Goal: Find specific page/section: Find specific page/section

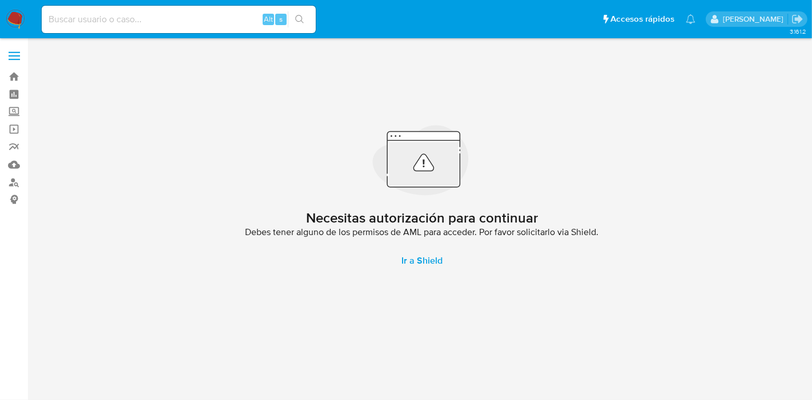
click at [150, 31] on div "Alt s" at bounding box center [179, 19] width 274 height 27
click at [144, 15] on input at bounding box center [179, 19] width 274 height 15
paste input "529986824"
type input "529986824"
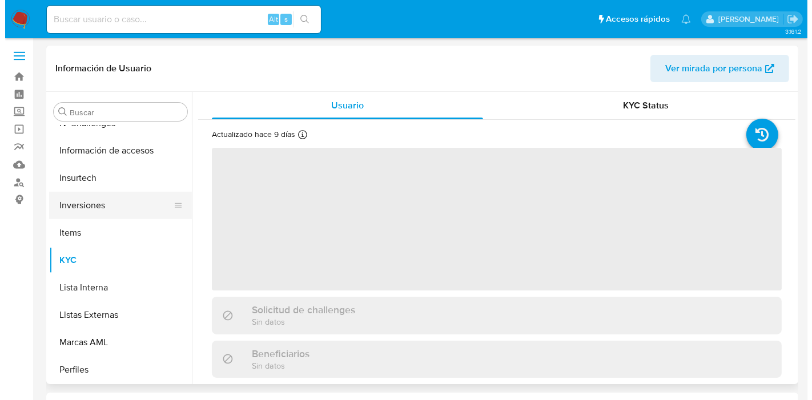
scroll to position [465, 0]
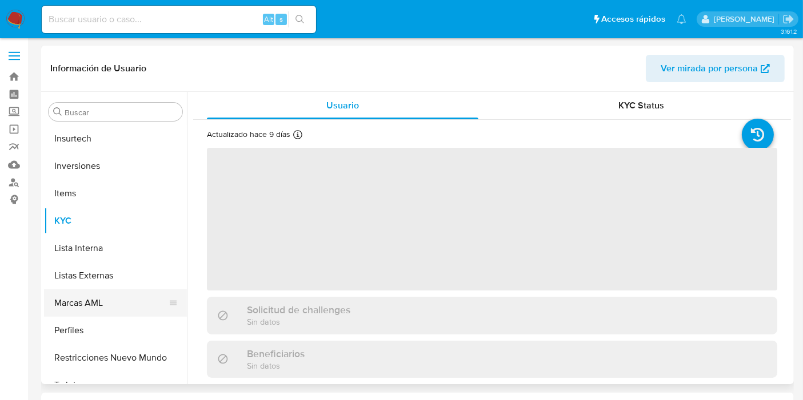
scroll to position [592, 0]
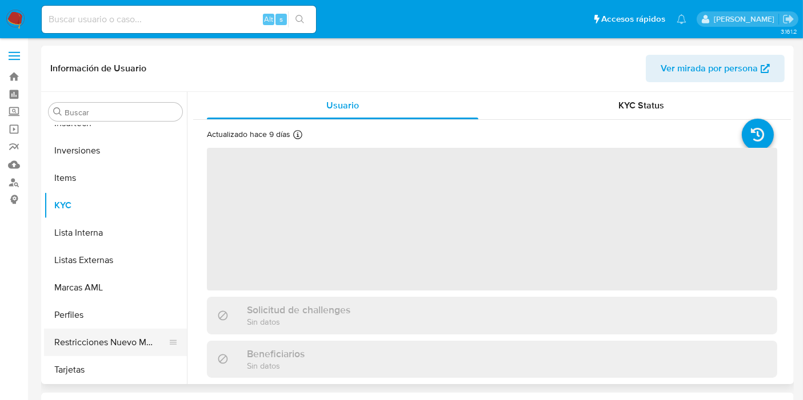
select select "10"
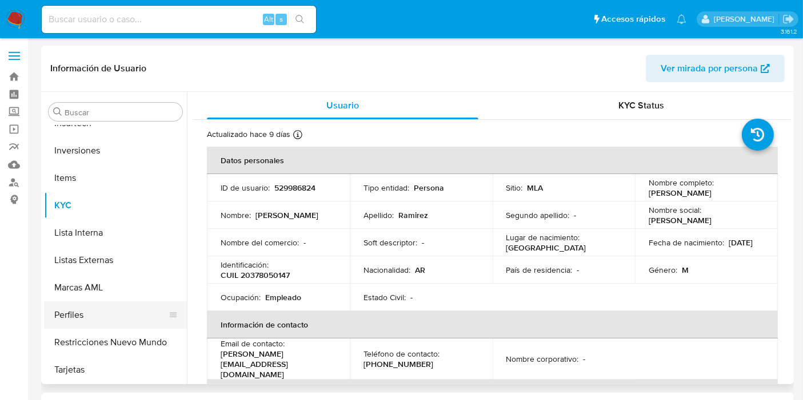
click at [94, 317] on button "Perfiles" at bounding box center [111, 315] width 134 height 27
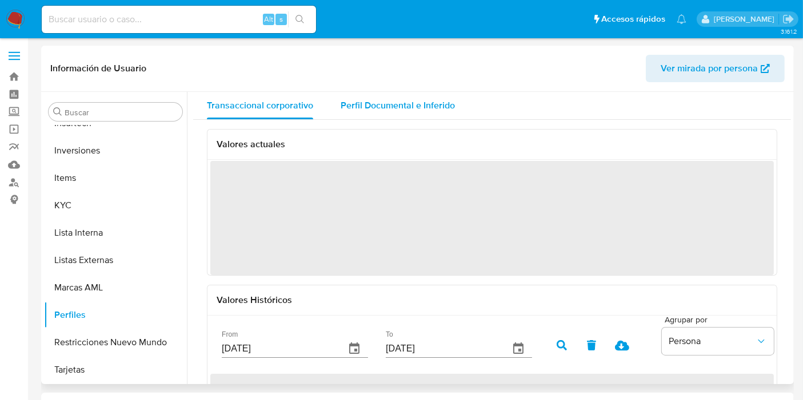
click at [390, 113] on div "Perfil Documental e Inferido" at bounding box center [397, 105] width 114 height 27
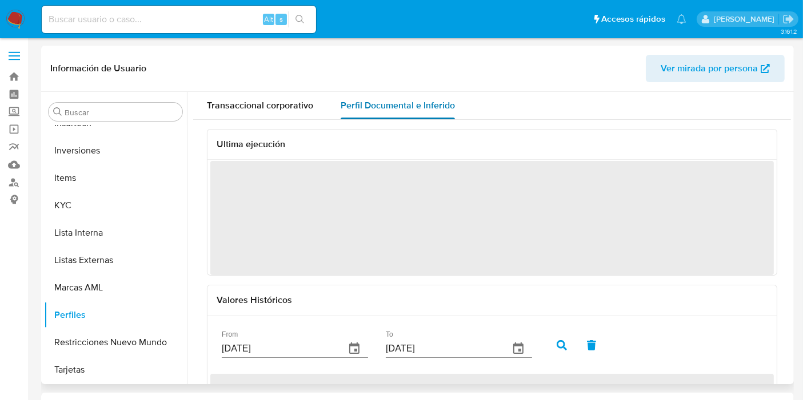
click at [408, 106] on span "Perfil Documental e Inferido" at bounding box center [397, 105] width 114 height 13
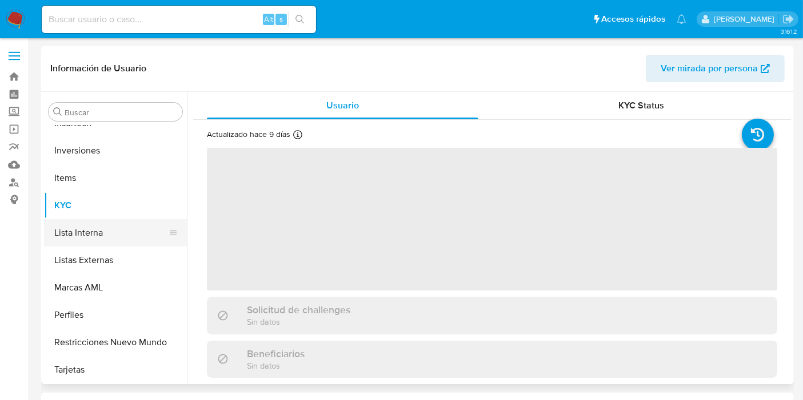
select select "10"
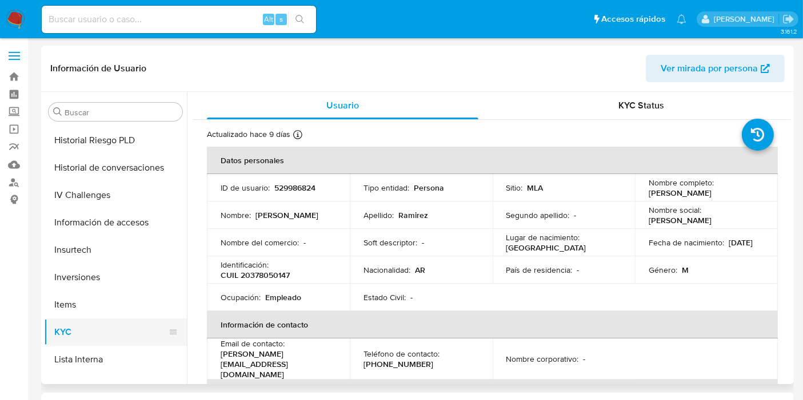
scroll to position [592, 0]
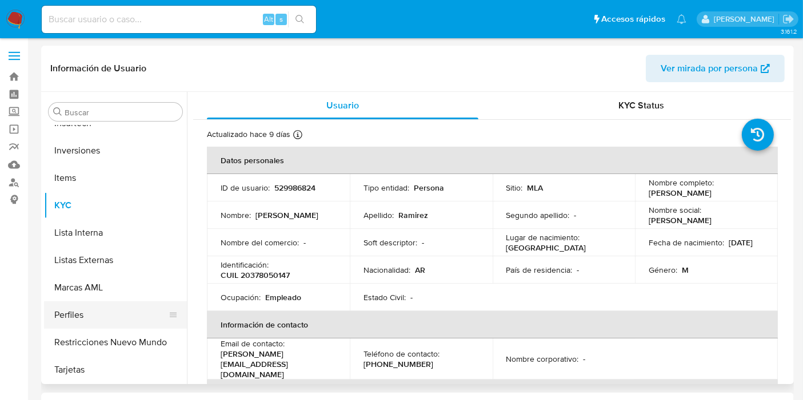
click at [86, 305] on button "Perfiles" at bounding box center [111, 315] width 134 height 27
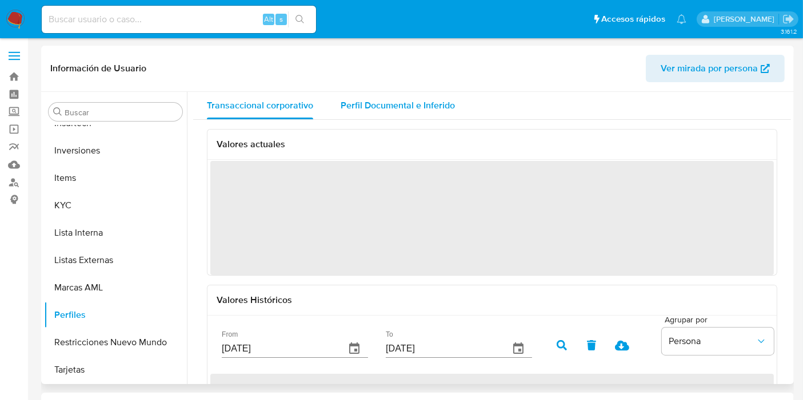
click at [415, 103] on span "Perfil Documental e Inferido" at bounding box center [397, 105] width 114 height 13
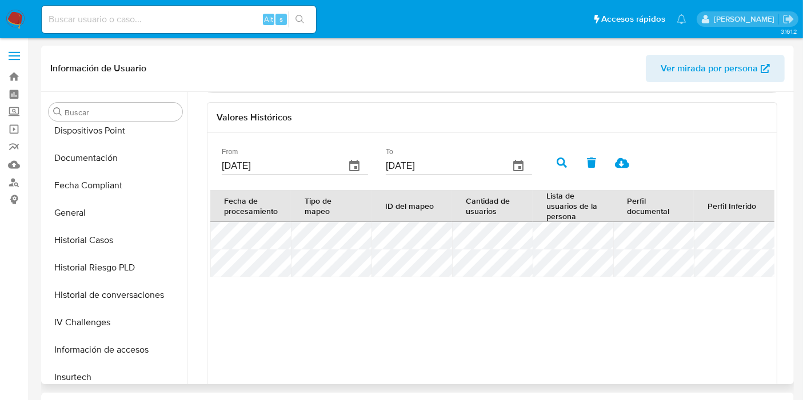
scroll to position [0, 0]
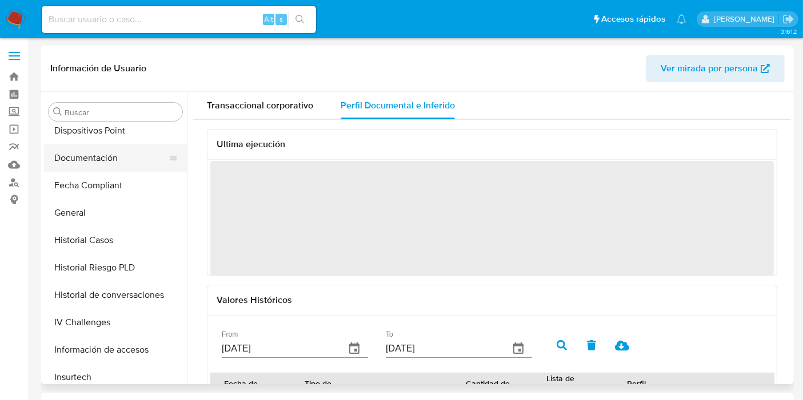
click at [71, 159] on button "Documentación" at bounding box center [111, 158] width 134 height 27
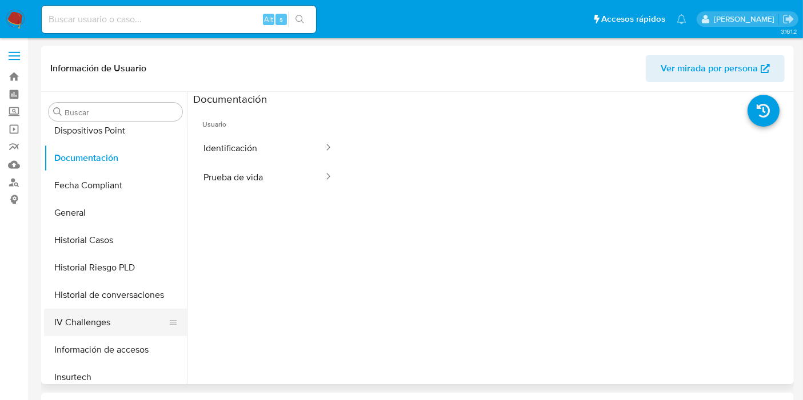
click at [104, 314] on button "IV Challenges" at bounding box center [111, 322] width 134 height 27
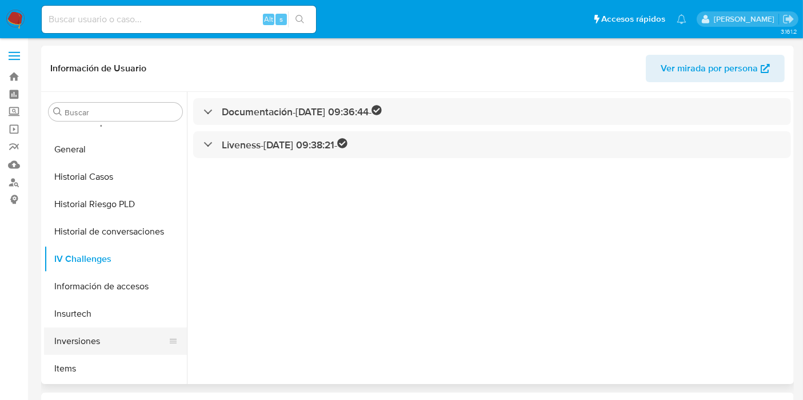
scroll to position [465, 0]
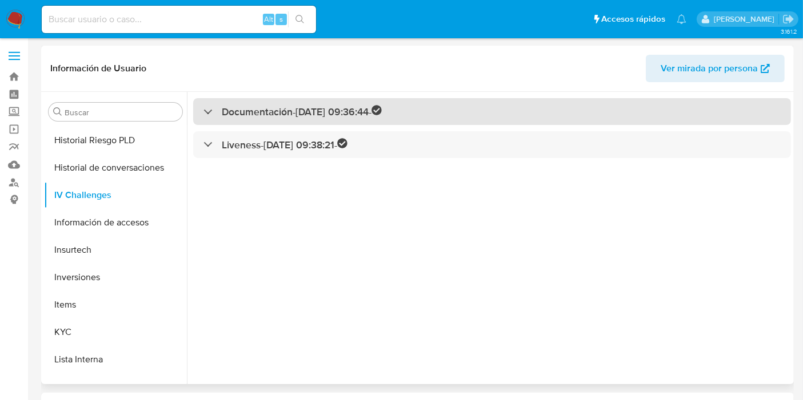
click at [274, 116] on h3 "Documentación - [DATE] 09:36:44 -" at bounding box center [302, 111] width 160 height 13
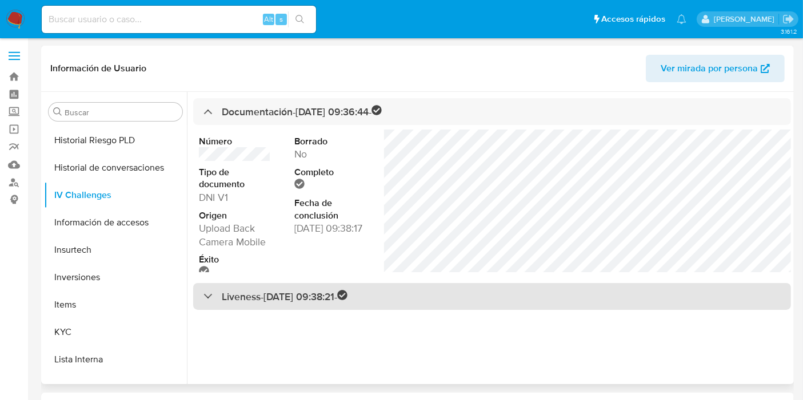
click at [275, 303] on h3 "Liveness - [DATE] 09:38:21 -" at bounding box center [285, 296] width 126 height 13
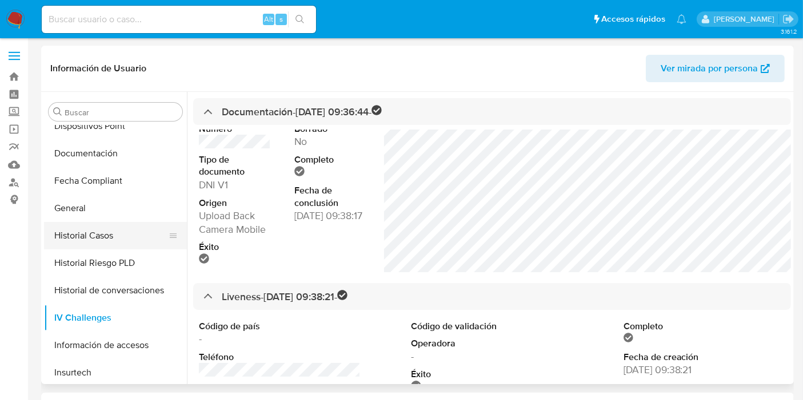
scroll to position [338, 0]
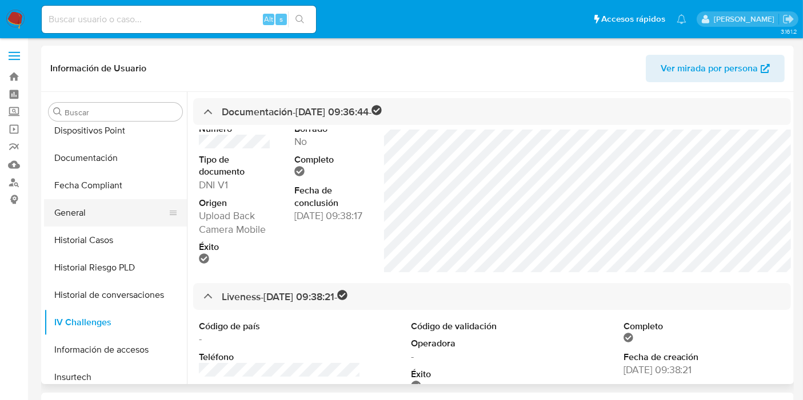
click at [82, 204] on button "General" at bounding box center [111, 212] width 134 height 27
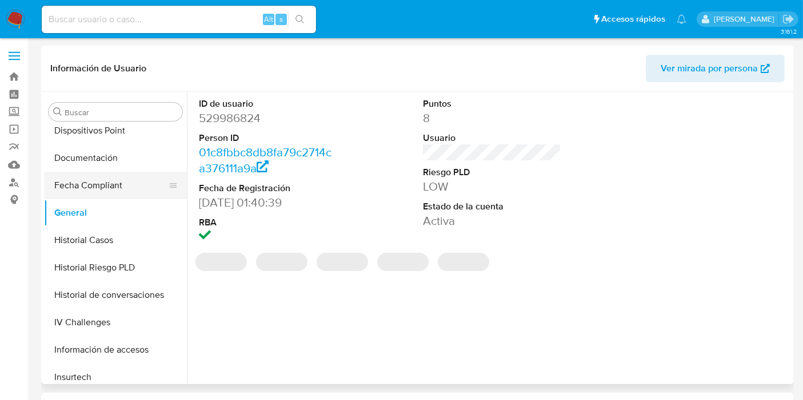
click at [81, 197] on button "Fecha Compliant" at bounding box center [111, 185] width 134 height 27
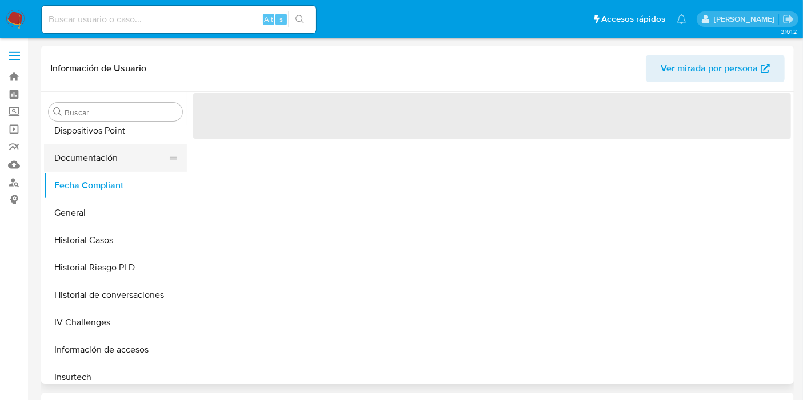
click at [89, 167] on button "Documentación" at bounding box center [111, 158] width 134 height 27
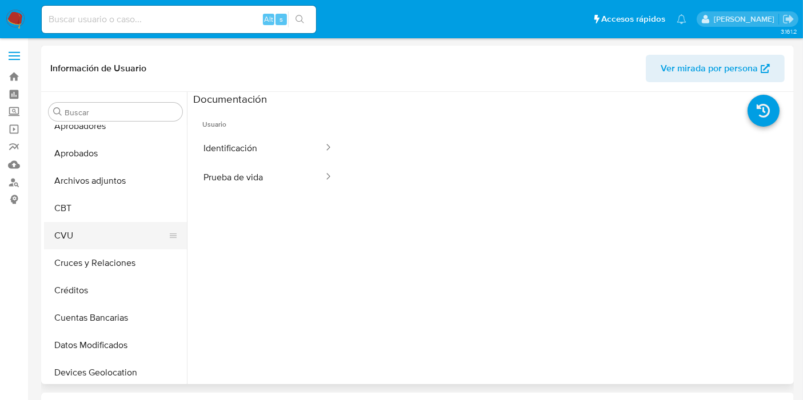
scroll to position [21, 0]
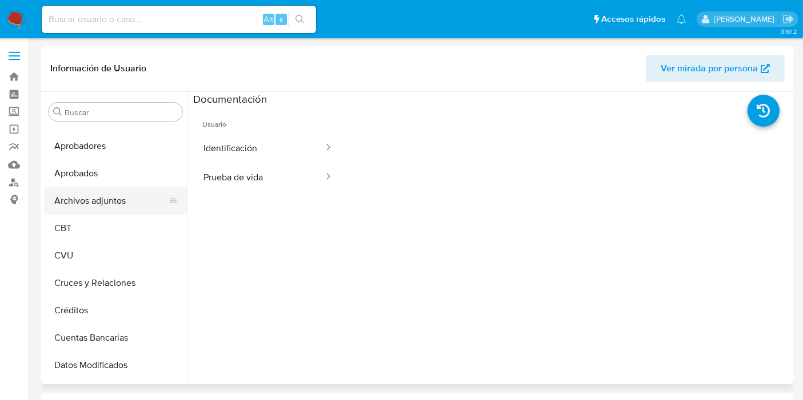
click at [95, 193] on button "Archivos adjuntos" at bounding box center [111, 200] width 134 height 27
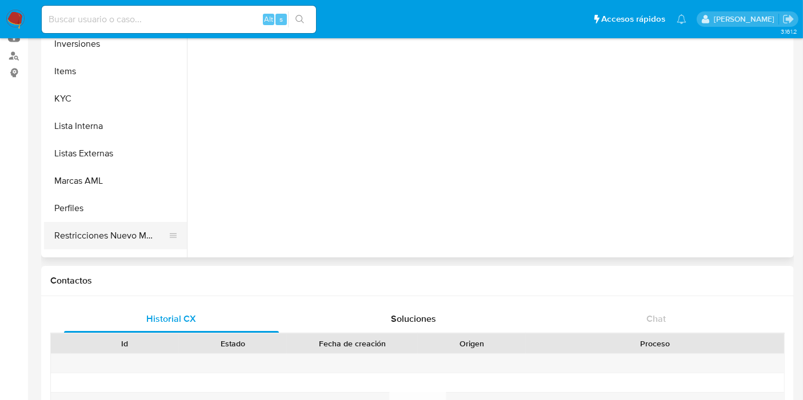
scroll to position [592, 0]
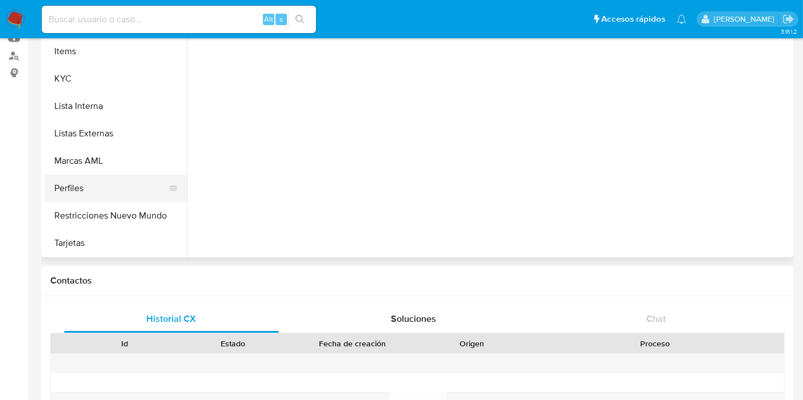
click at [73, 193] on button "Perfiles" at bounding box center [111, 188] width 134 height 27
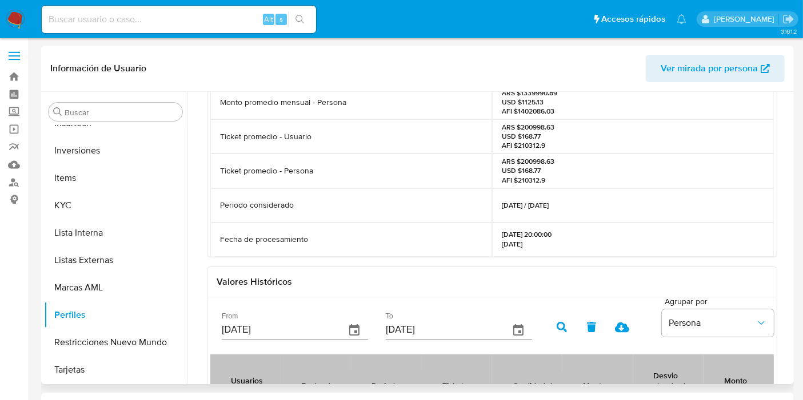
scroll to position [0, 0]
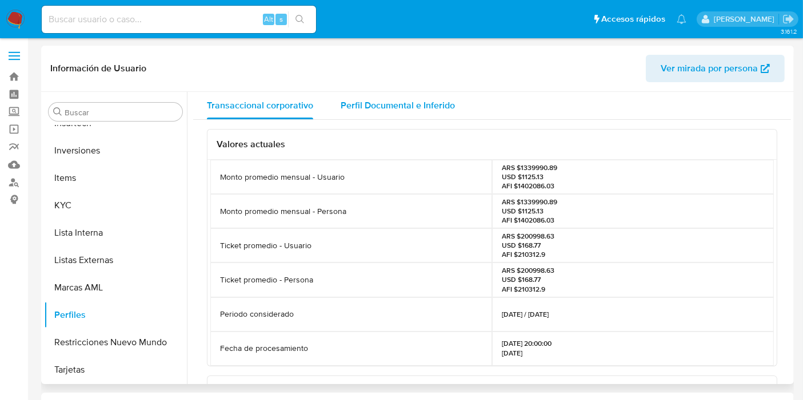
click at [379, 107] on span "Perfil Documental e Inferido" at bounding box center [397, 105] width 114 height 13
